Goal: Task Accomplishment & Management: Complete application form

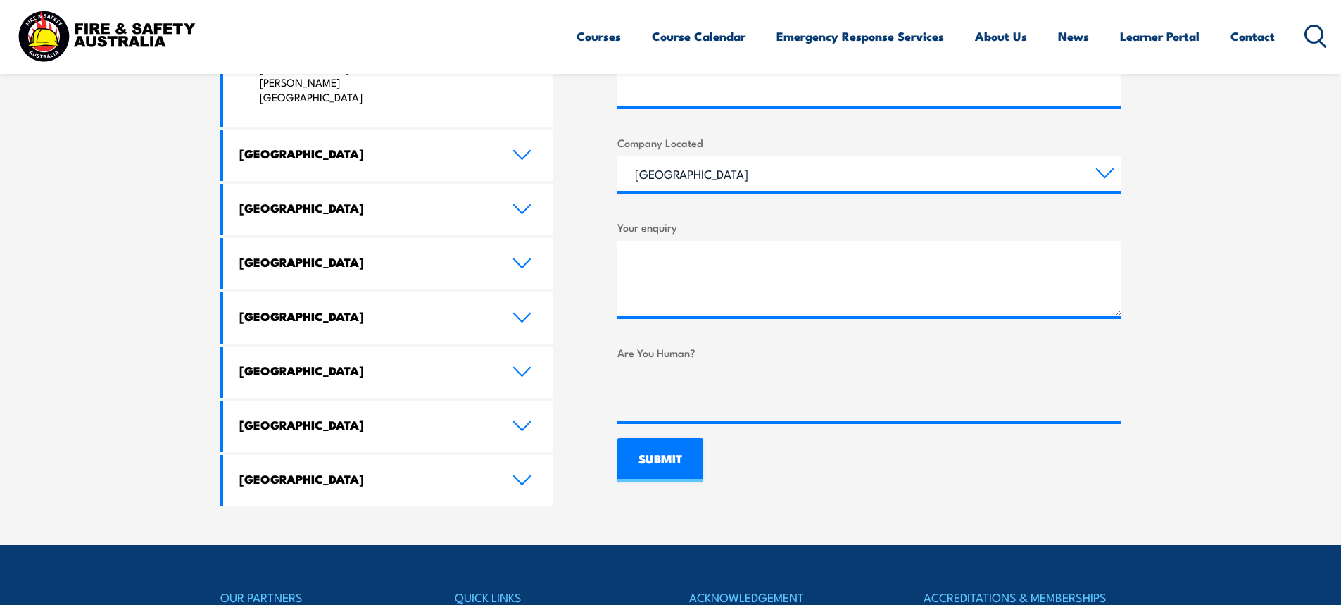
scroll to position [774, 0]
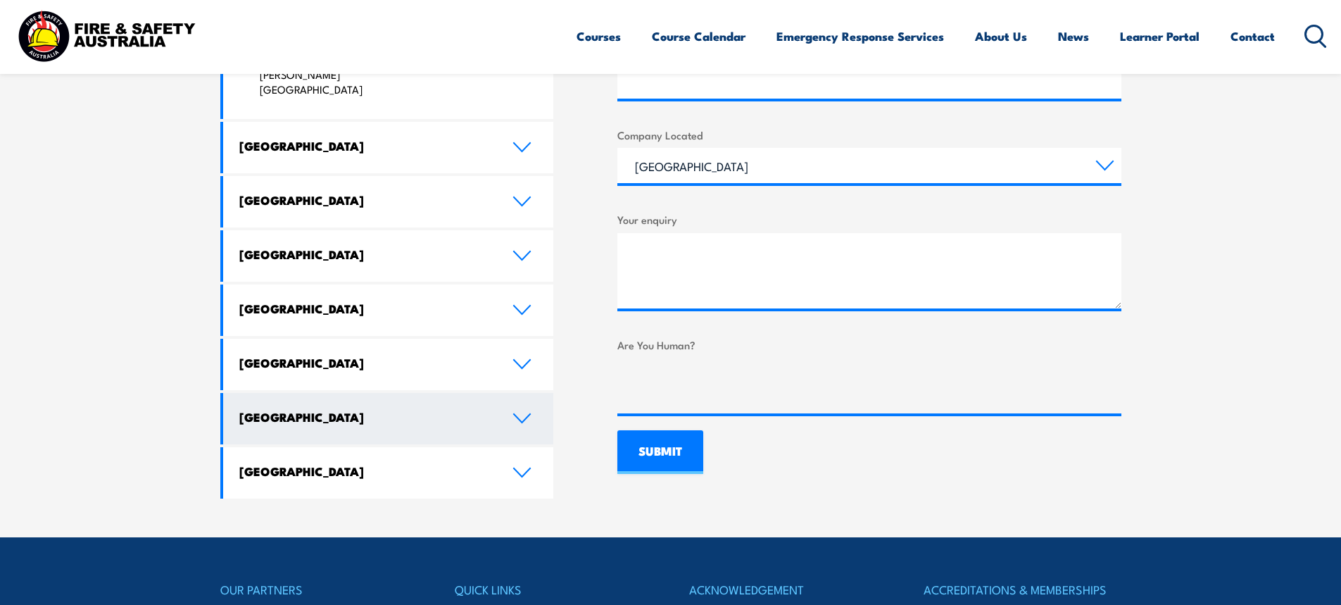
click at [527, 413] on icon at bounding box center [522, 418] width 19 height 11
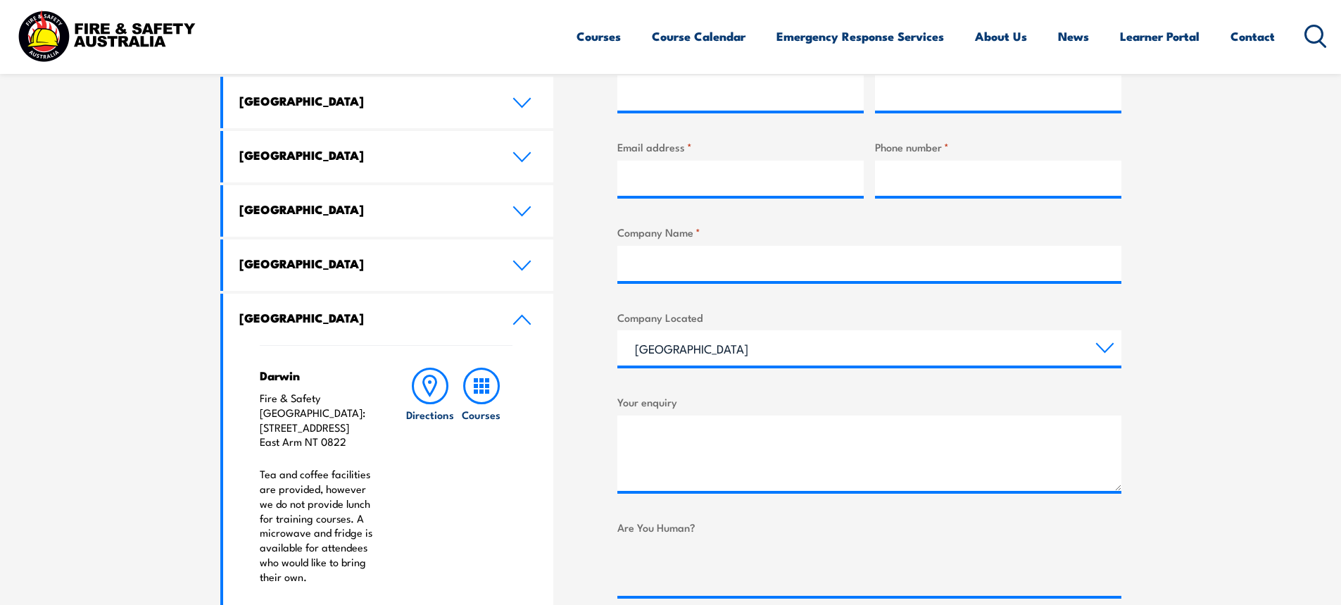
scroll to position [634, 0]
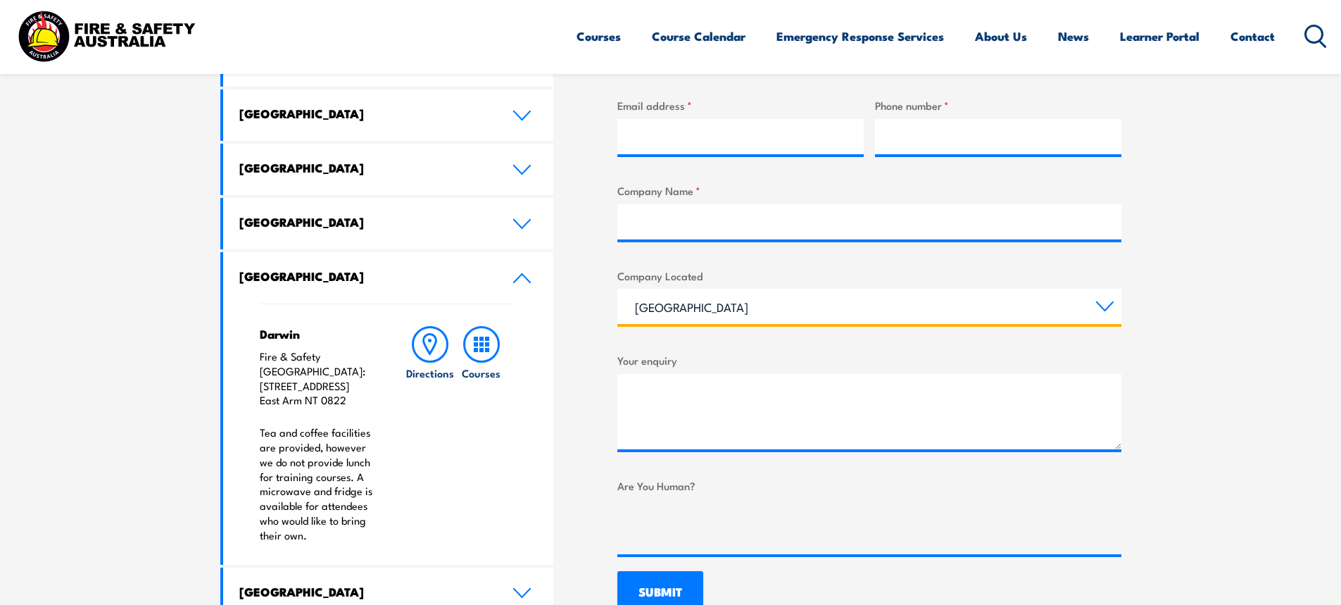
click at [1105, 308] on select "[GEOGRAPHIC_DATA] [GEOGRAPHIC_DATA] [GEOGRAPHIC_DATA] [GEOGRAPHIC_DATA] [GEOGRA…" at bounding box center [869, 306] width 504 height 35
select select "[GEOGRAPHIC_DATA]"
click at [617, 289] on select "[GEOGRAPHIC_DATA] [GEOGRAPHIC_DATA] [GEOGRAPHIC_DATA] [GEOGRAPHIC_DATA] [GEOGRA…" at bounding box center [869, 306] width 504 height 35
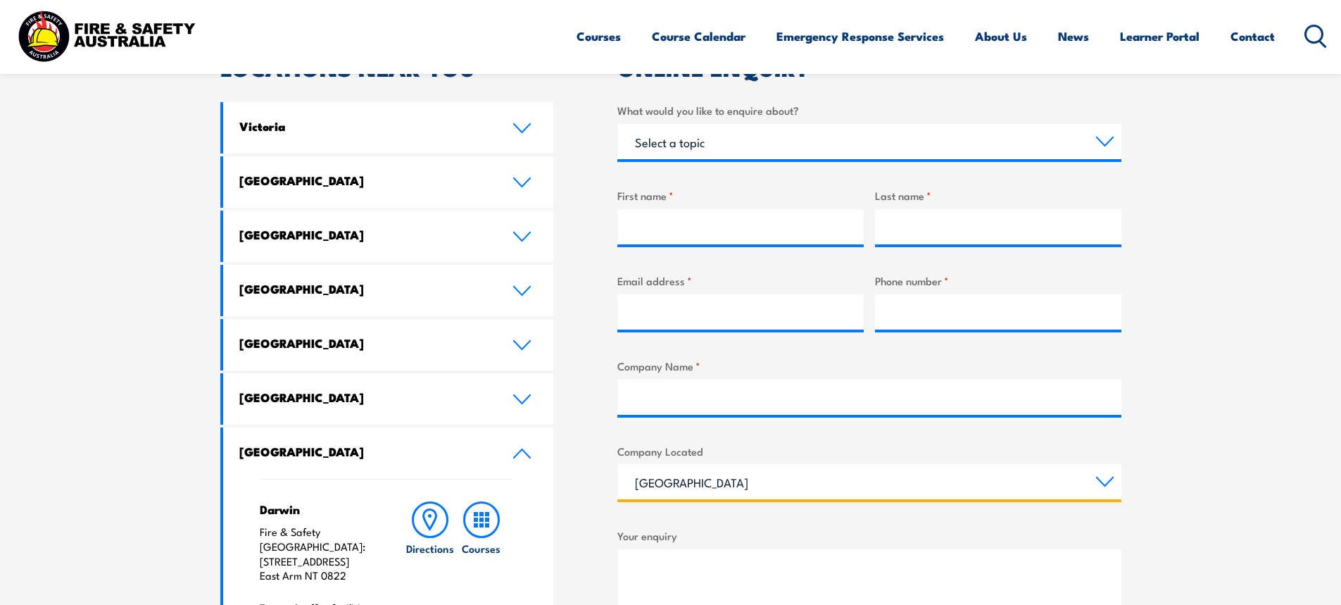
scroll to position [282, 0]
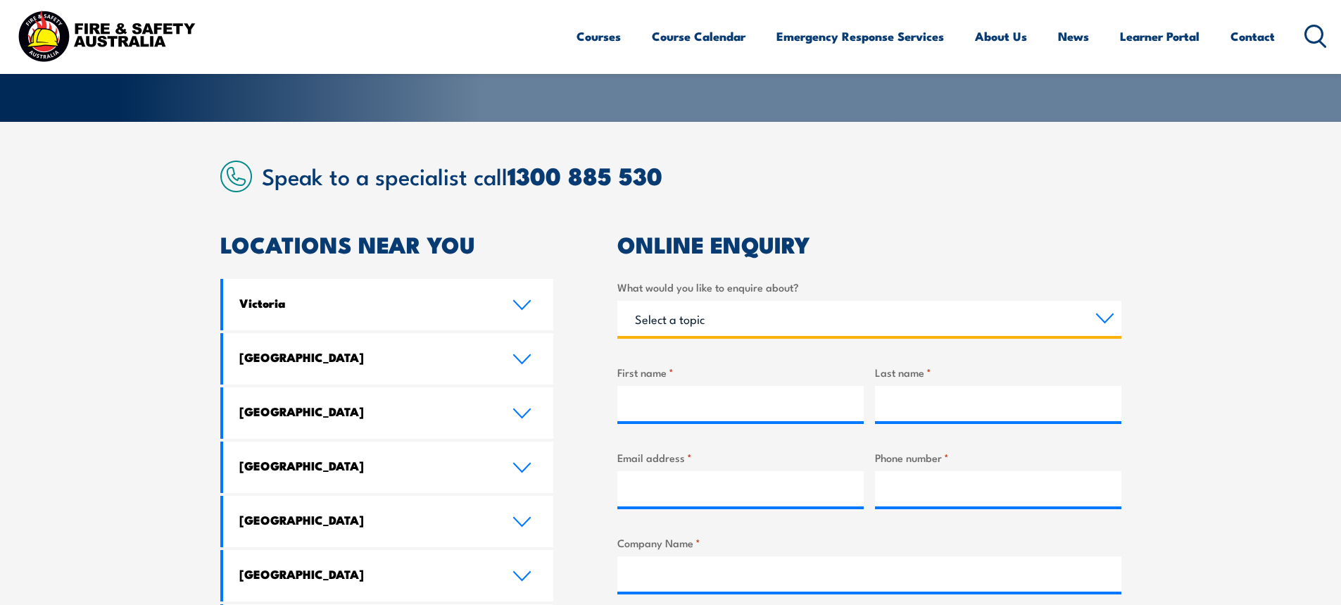
click at [1110, 316] on select "Select a topic Training Emergency Response Services General Enquiry" at bounding box center [869, 318] width 504 height 35
select select "General Enquiry"
click at [617, 301] on select "Select a topic Training Emergency Response Services General Enquiry" at bounding box center [869, 318] width 504 height 35
click at [1101, 315] on select "Select a topic Training Emergency Response Services General Enquiry" at bounding box center [869, 318] width 504 height 35
click at [617, 301] on select "Select a topic Training Emergency Response Services General Enquiry" at bounding box center [869, 318] width 504 height 35
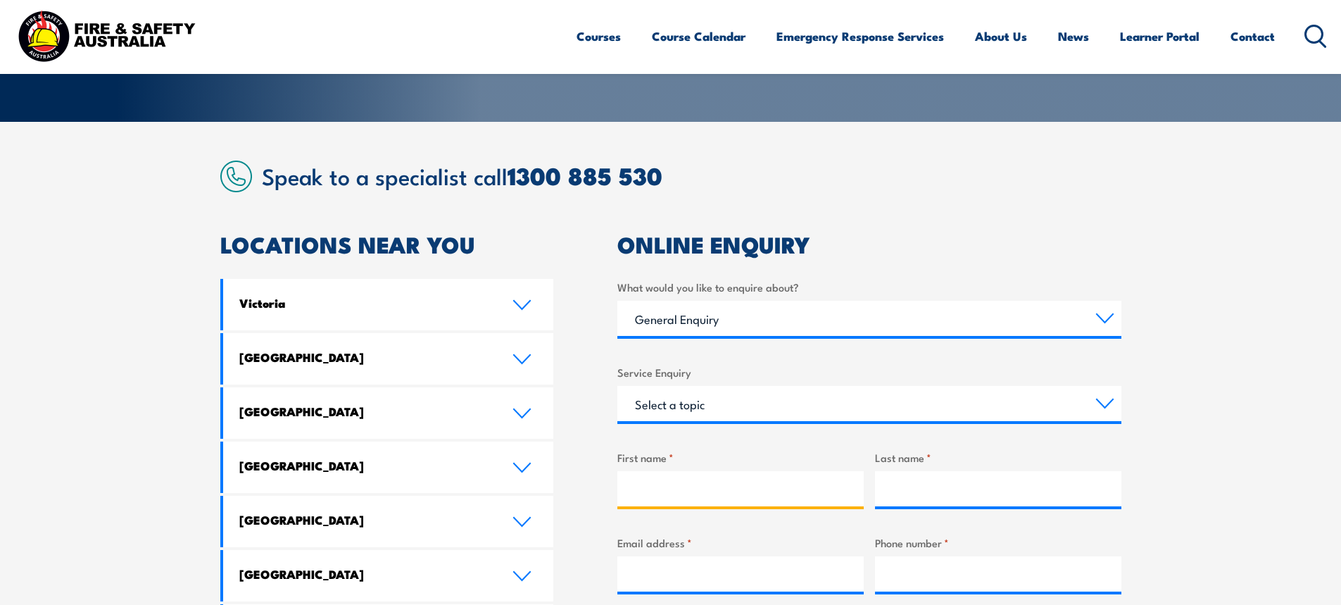
click at [675, 485] on input "First name *" at bounding box center [740, 488] width 246 height 35
type input "[PERSON_NAME]"
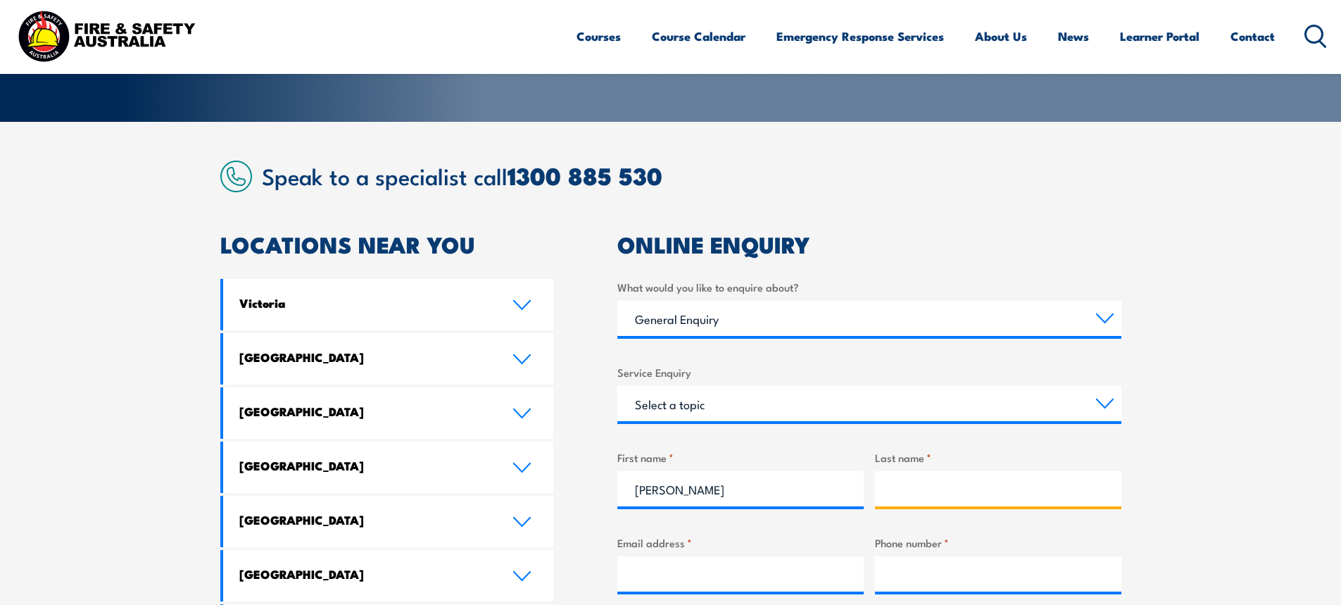
type input "[PERSON_NAME]"
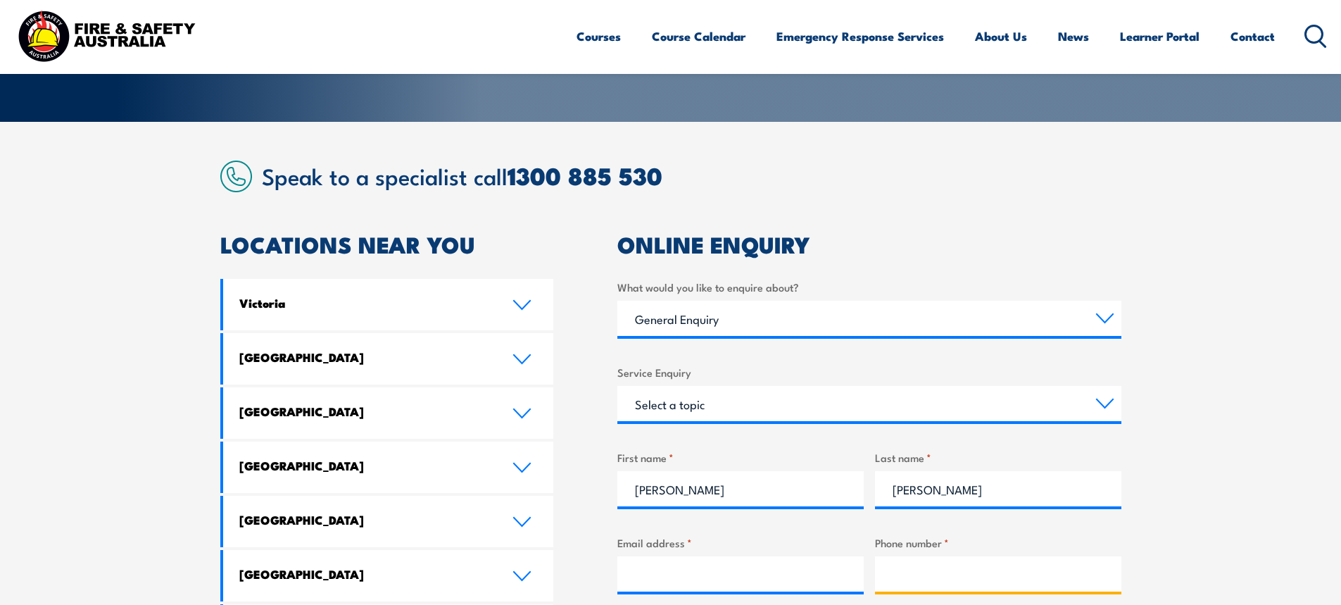
type input "0427738672"
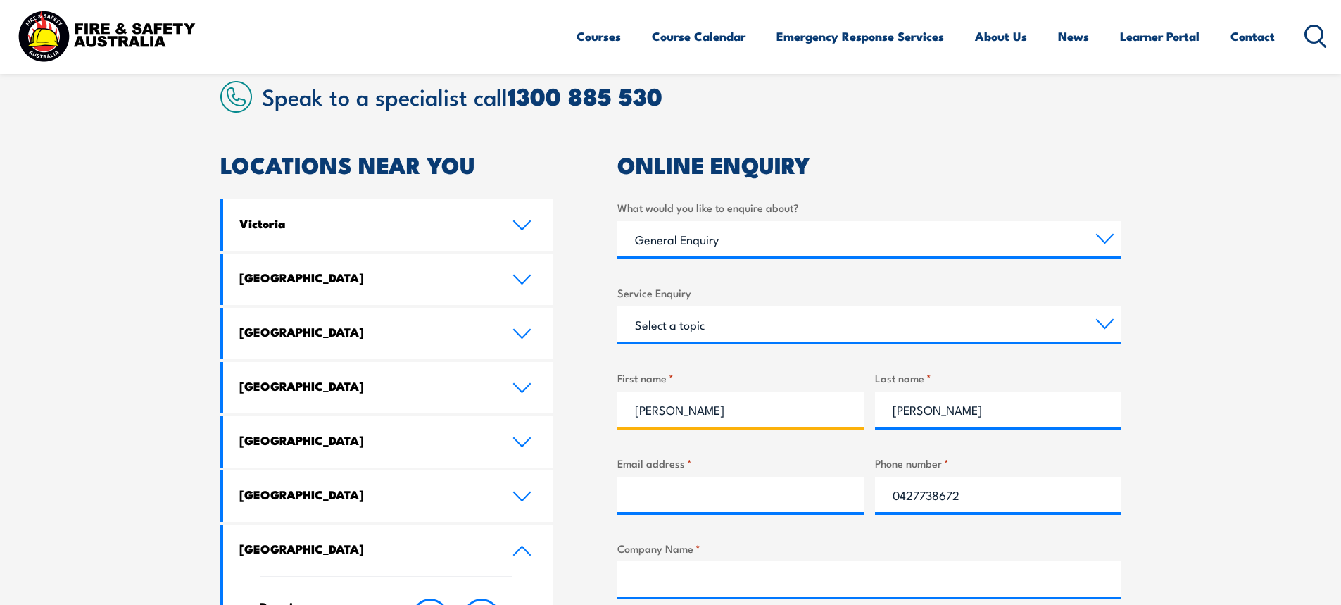
scroll to position [563, 0]
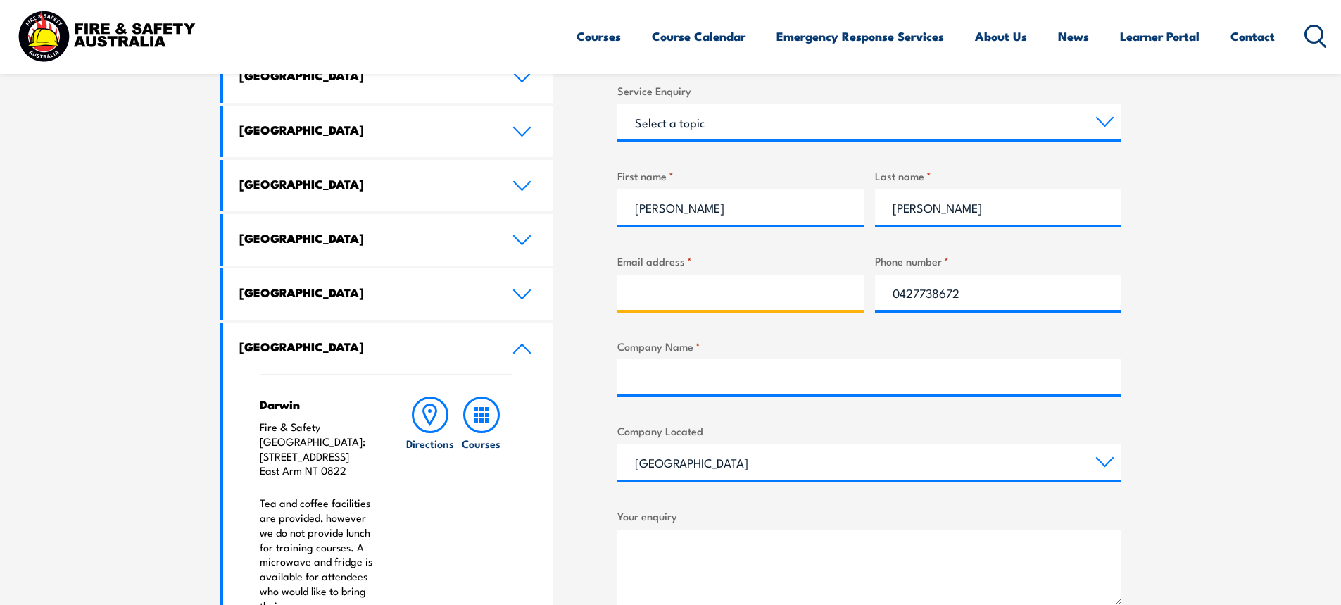
click at [660, 296] on input "Email address *" at bounding box center [740, 292] width 246 height 35
type input "[PERSON_NAME][EMAIL_ADDRESS][DOMAIN_NAME]"
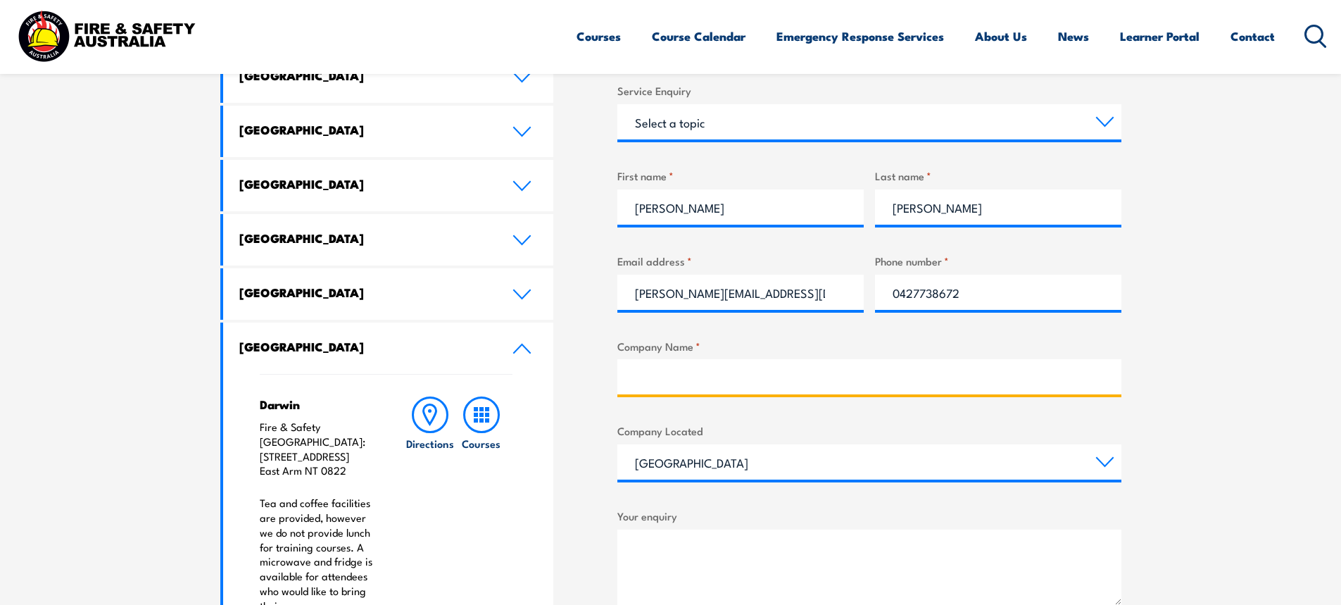
click at [679, 378] on input "Company Name *" at bounding box center [869, 376] width 504 height 35
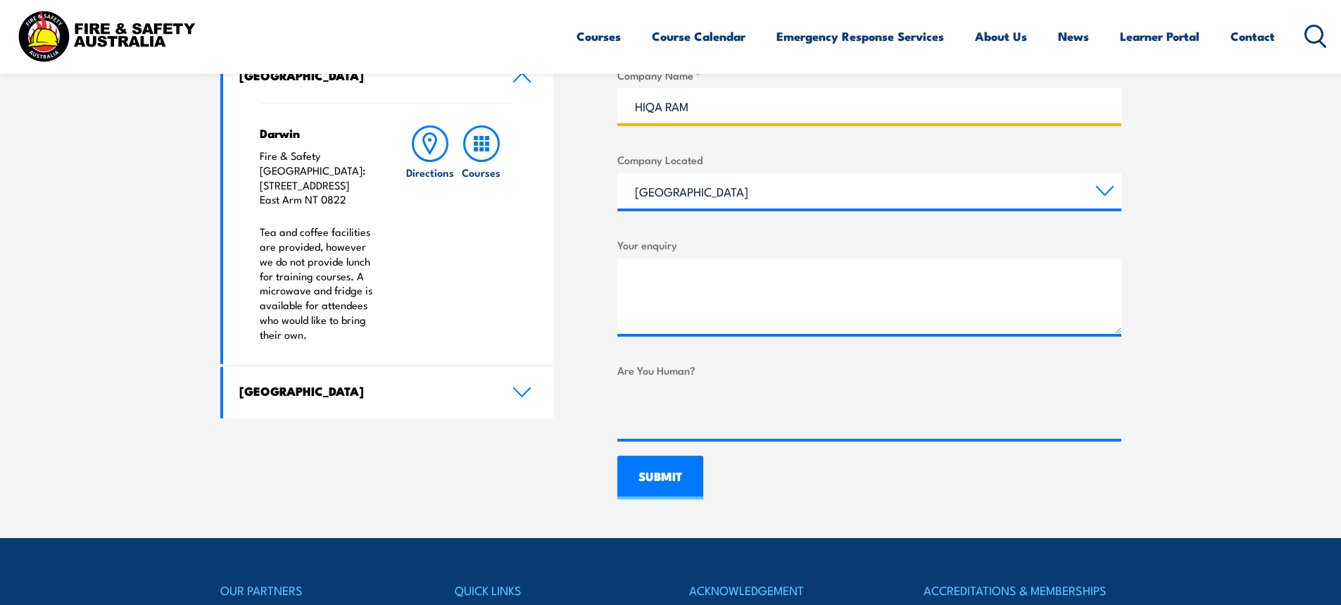
scroll to position [845, 0]
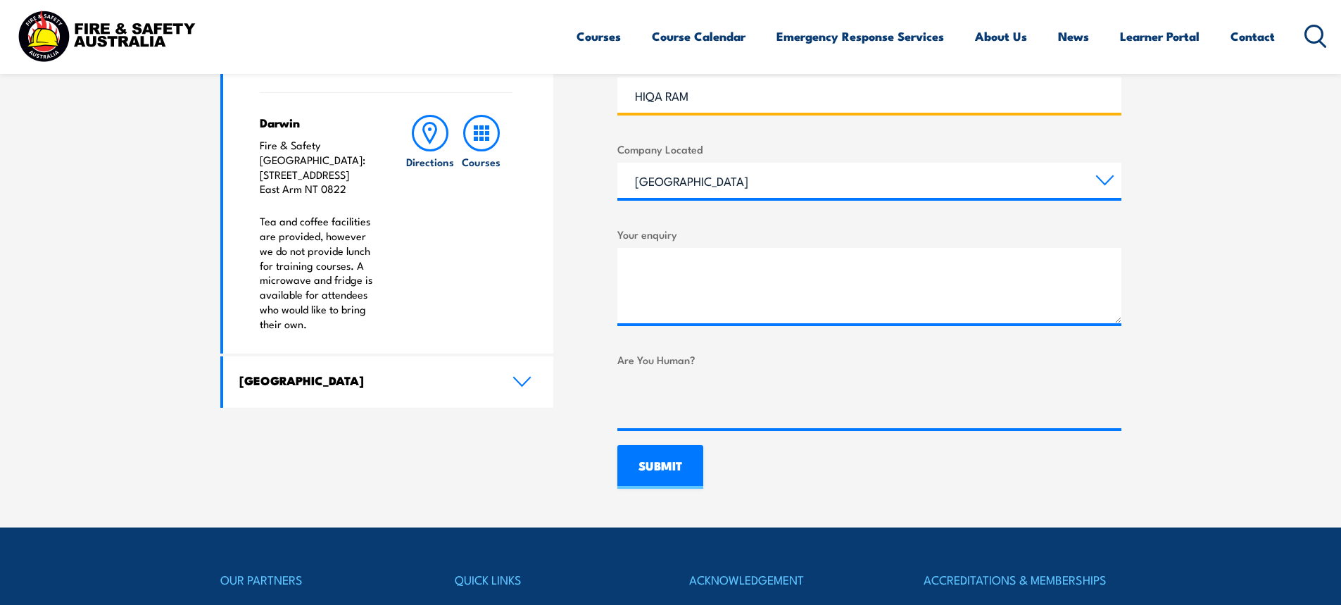
type input "HIQA RAM"
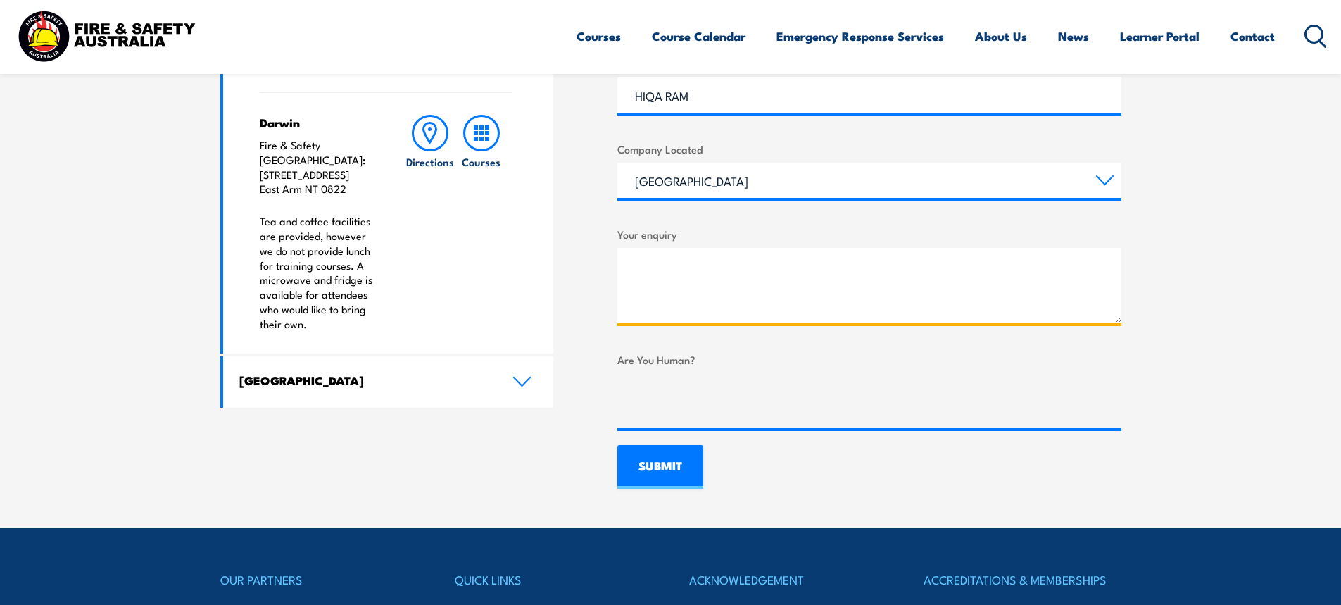
click at [628, 255] on textarea "Your enquiry" at bounding box center [869, 285] width 504 height 75
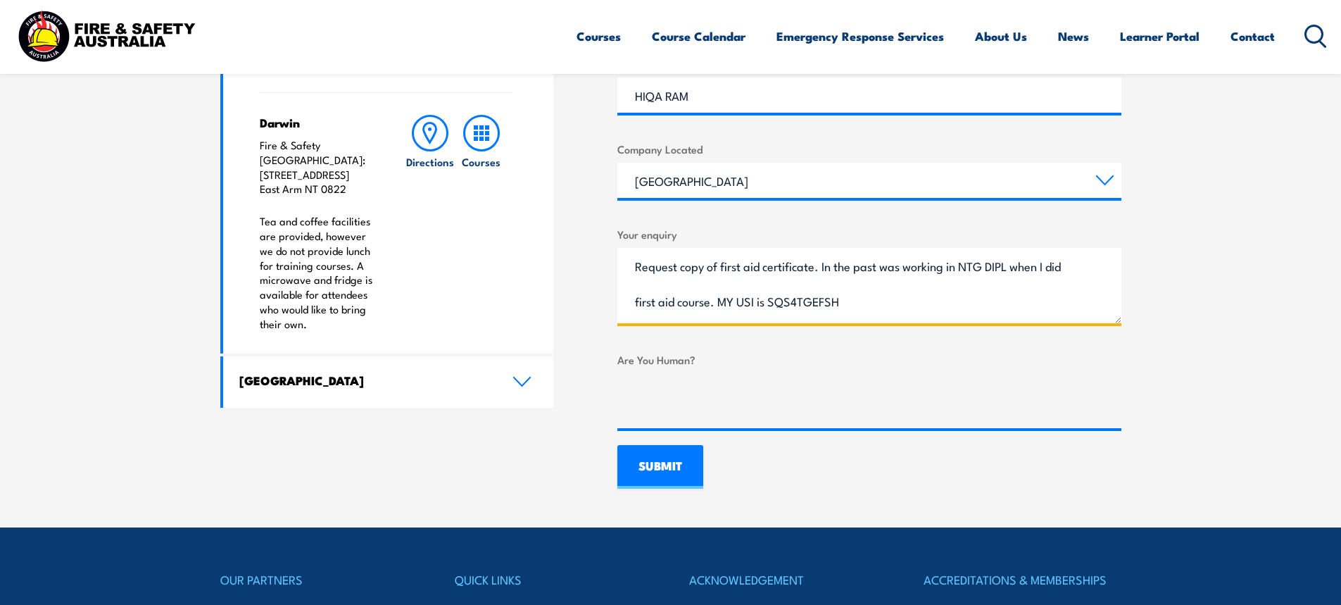
click at [711, 304] on textarea "Request copy of first aid certificate. In the past was working in NTG DIPL when…" at bounding box center [869, 285] width 504 height 75
click at [898, 301] on textarea "Request copy of first aid certificate. In the past was working in [GEOGRAPHIC_D…" at bounding box center [869, 285] width 504 height 75
type textarea "Request copy of first aid certificate. In the past was working in [GEOGRAPHIC_D…"
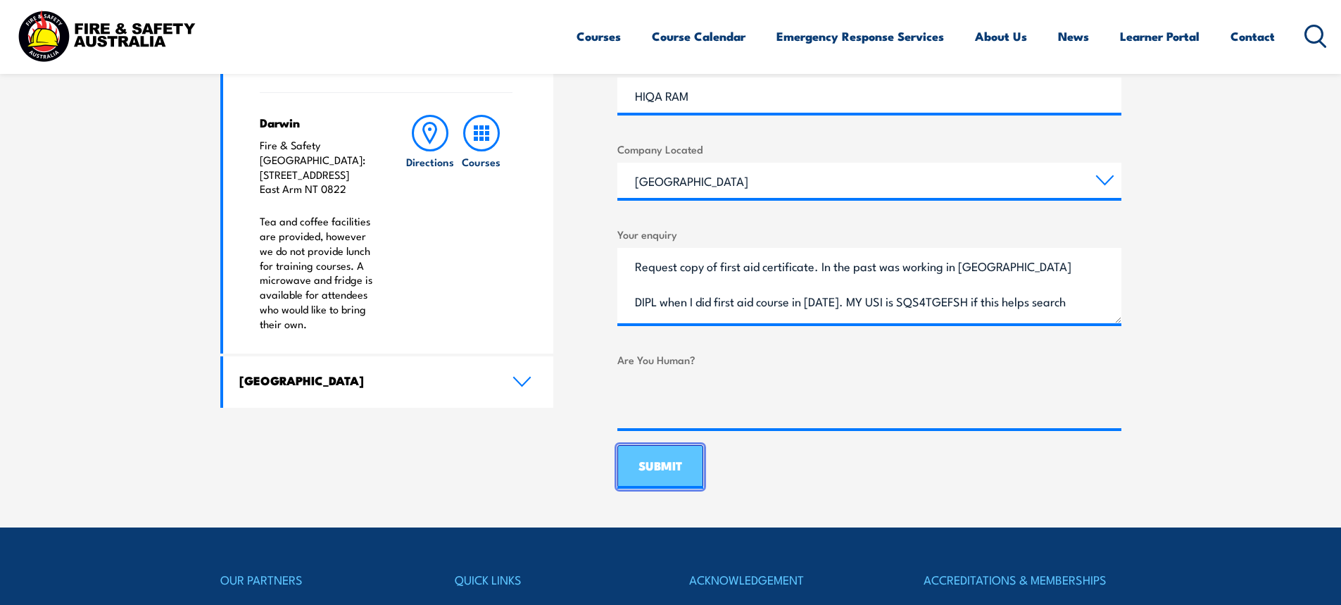
click at [661, 465] on input "SUBMIT" at bounding box center [660, 467] width 86 height 44
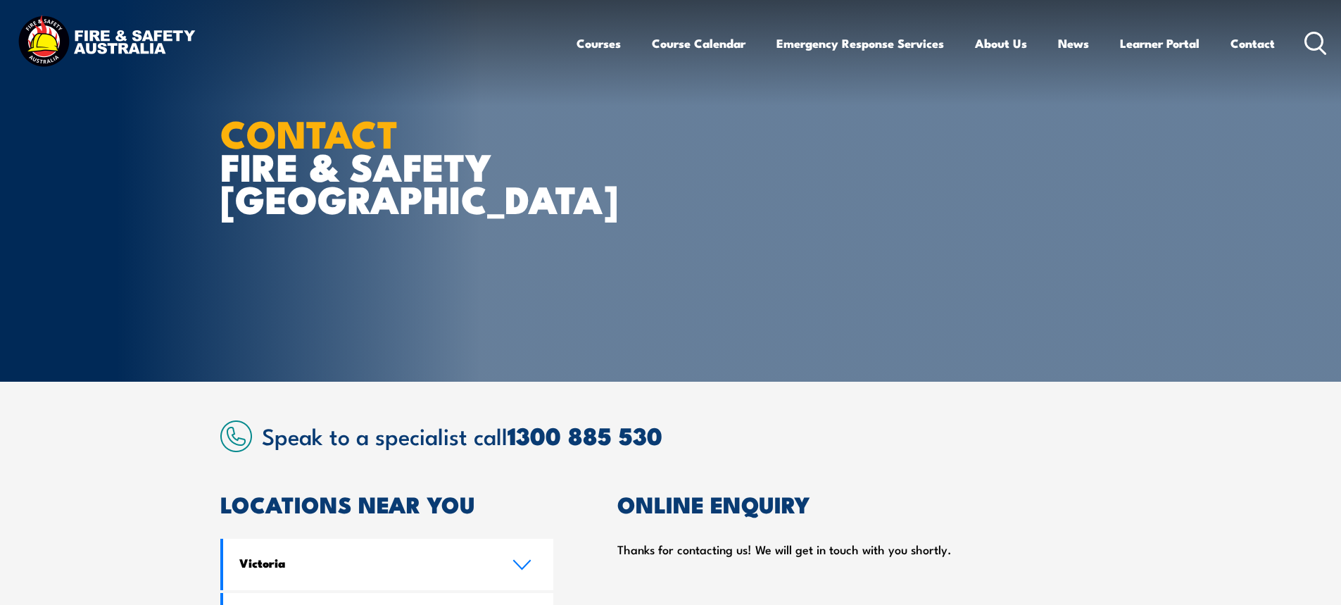
scroll to position [0, 0]
